Goal: Transaction & Acquisition: Purchase product/service

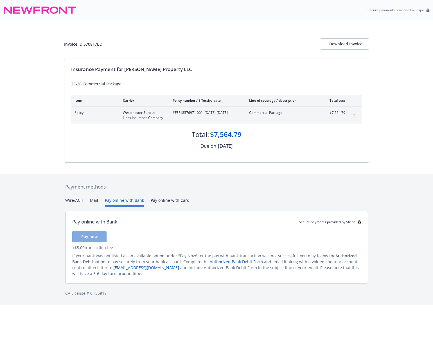
click at [125, 201] on button "Pay online with Bank" at bounding box center [124, 201] width 39 height 9
click at [84, 241] on button "Pay now" at bounding box center [89, 236] width 34 height 11
click at [179, 198] on button "Pay online with Card" at bounding box center [170, 201] width 39 height 9
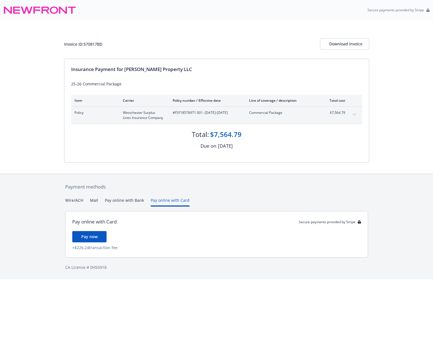
click at [118, 197] on div "Payment methods Wire/ACH Mail Pay online with Bank Pay online with Card Pay onl…" at bounding box center [216, 226] width 305 height 105
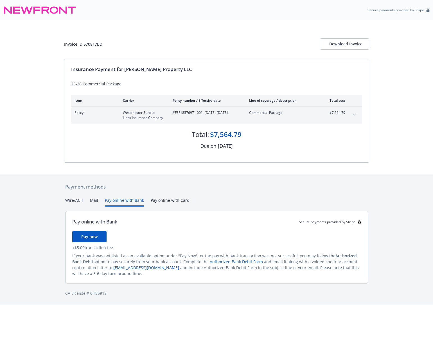
click at [122, 200] on button "Pay online with Bank" at bounding box center [124, 201] width 39 height 9
click at [90, 202] on button "Mail" at bounding box center [94, 201] width 8 height 9
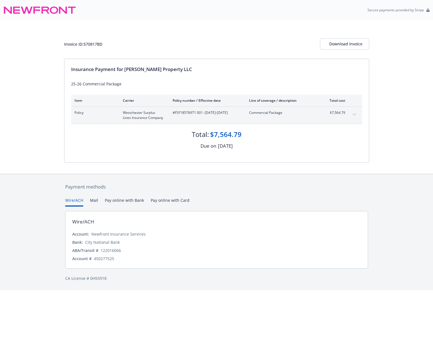
click at [70, 203] on button "Wire/ACH" at bounding box center [74, 201] width 18 height 9
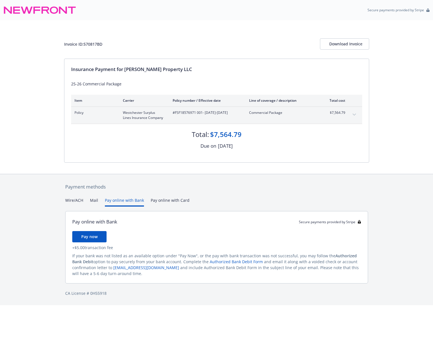
click at [124, 202] on button "Pay online with Bank" at bounding box center [124, 201] width 39 height 9
click at [89, 234] on button "Pay now" at bounding box center [89, 236] width 34 height 11
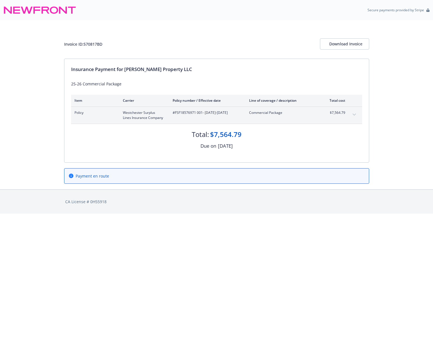
click at [359, 115] on button "expand content" at bounding box center [354, 114] width 9 height 9
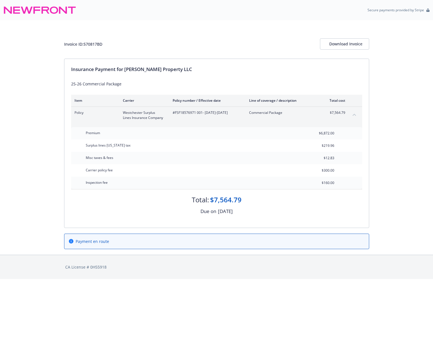
click at [359, 115] on button "collapse content" at bounding box center [354, 114] width 9 height 9
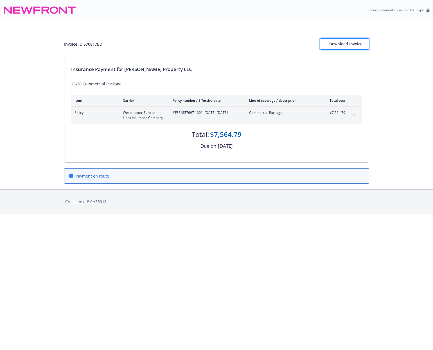
click at [339, 44] on div "Download Invoice" at bounding box center [345, 44] width 31 height 11
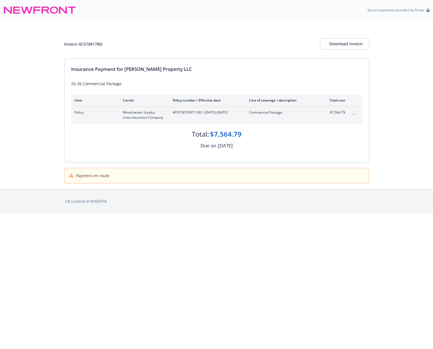
click at [79, 174] on span "Payment en route" at bounding box center [92, 176] width 33 height 6
click at [354, 113] on button "expand content" at bounding box center [354, 114] width 9 height 9
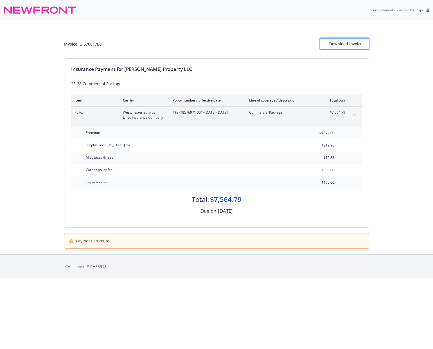
click at [339, 45] on div "Download Invoice" at bounding box center [345, 44] width 31 height 11
